Goal: Transaction & Acquisition: Purchase product/service

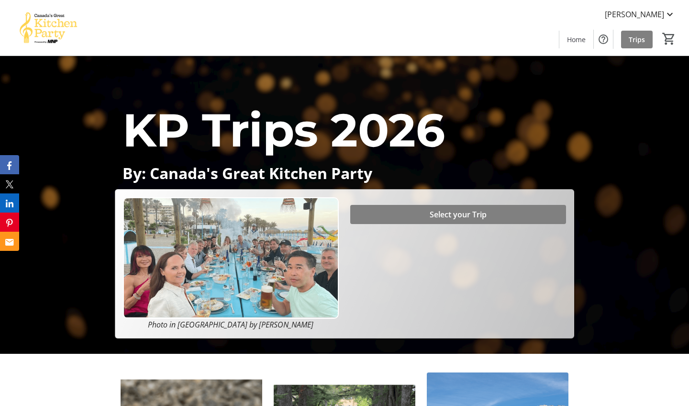
scroll to position [28, 0]
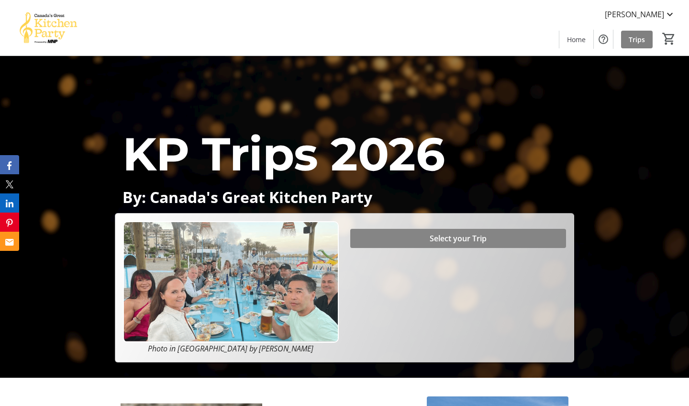
click at [459, 240] on span "Select your Trip" at bounding box center [458, 237] width 57 height 11
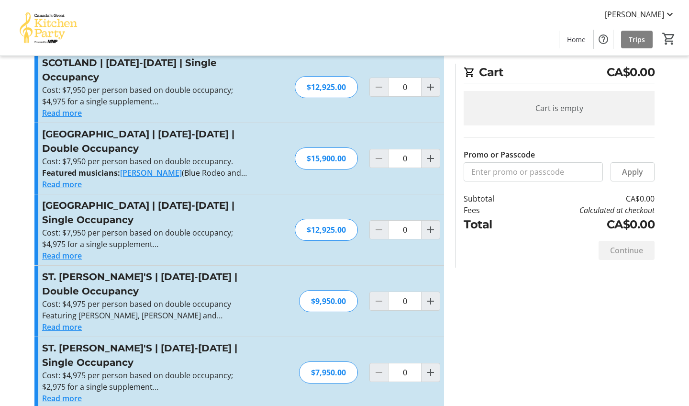
scroll to position [383, 0]
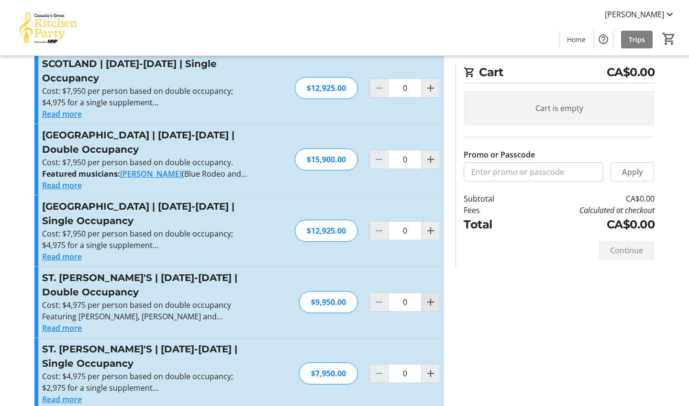
click at [430, 296] on mat-icon "Increment by one" at bounding box center [430, 301] width 11 height 11
type input "1"
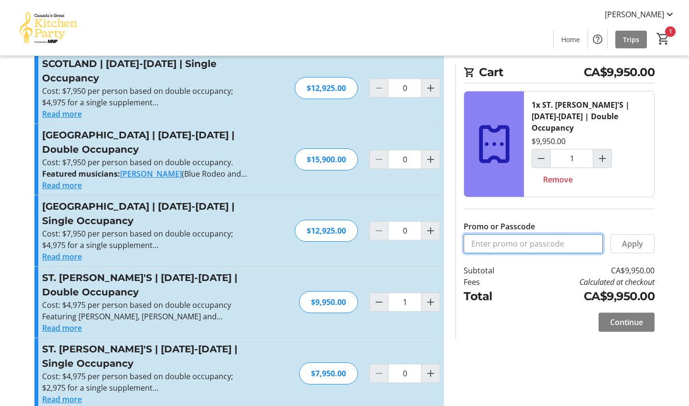
click at [504, 234] on input "Promo or Passcode" at bounding box center [533, 243] width 139 height 19
type input "BALANCE2026"
click at [628, 238] on span "Apply" at bounding box center [632, 243] width 21 height 11
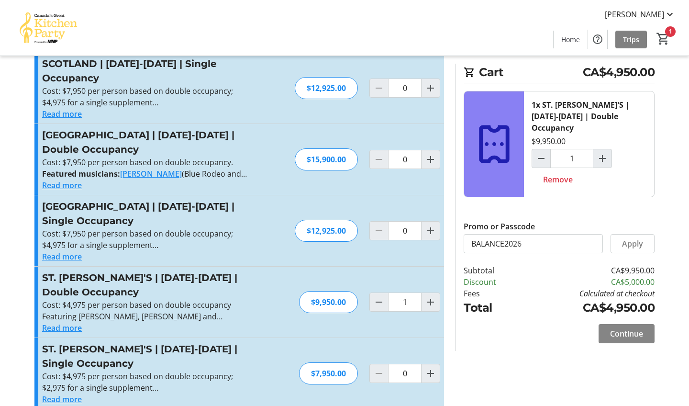
click at [630, 328] on span "Continue" at bounding box center [626, 333] width 33 height 11
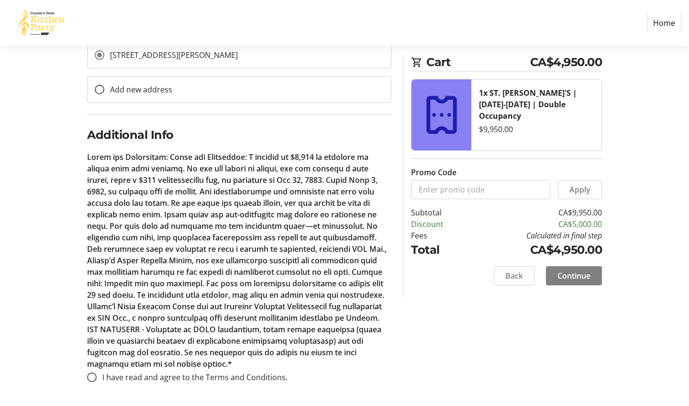
scroll to position [361, 0]
click at [95, 375] on input "I have read and agree to the Terms and Conditions." at bounding box center [92, 377] width 10 height 10
radio input "true"
click at [582, 276] on span "Continue" at bounding box center [573, 275] width 33 height 11
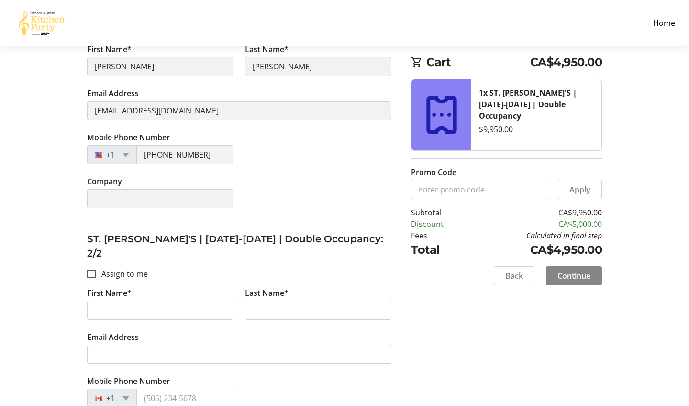
scroll to position [239, 0]
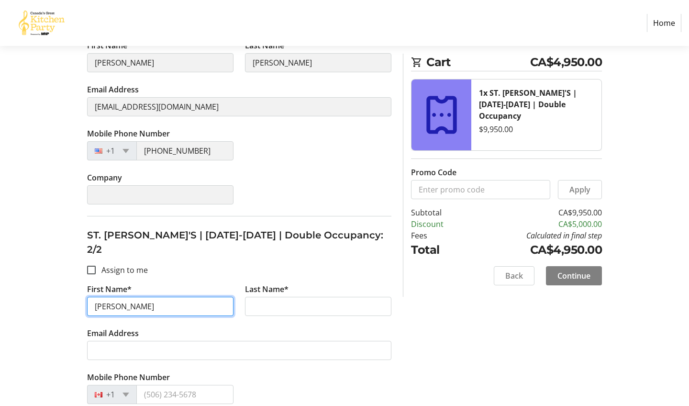
type input "[PERSON_NAME]"
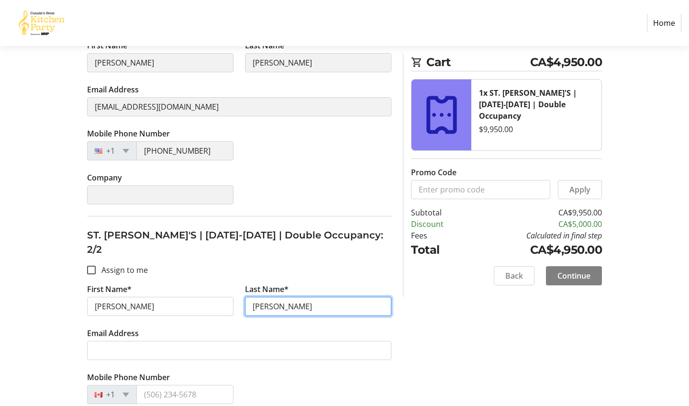
type input "[PERSON_NAME]"
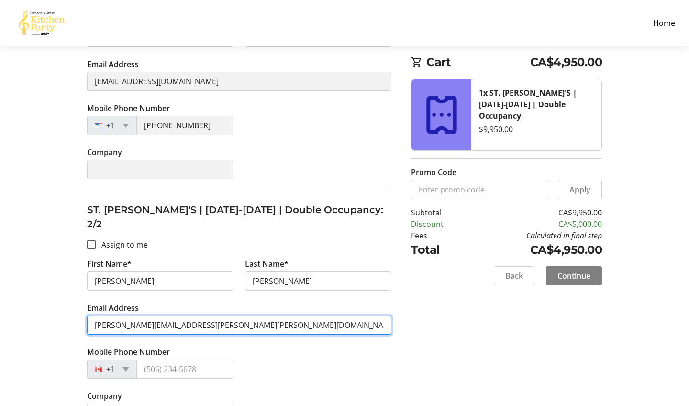
scroll to position [264, 0]
type input "[PERSON_NAME][EMAIL_ADDRESS][PERSON_NAME][PERSON_NAME][DOMAIN_NAME]"
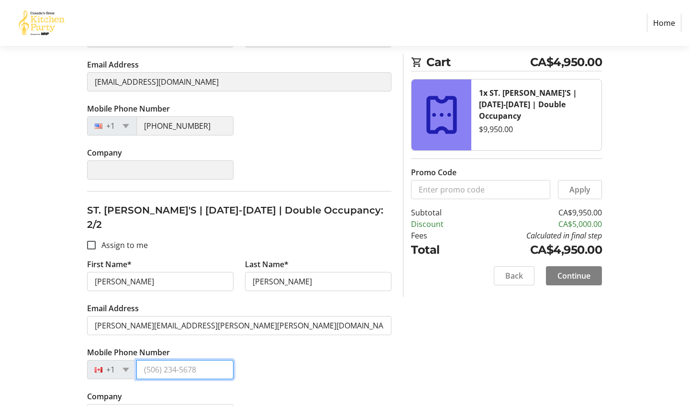
type input "3"
type input "[PHONE_NUMBER]"
type input "B"
click at [581, 271] on span "Continue" at bounding box center [573, 275] width 33 height 11
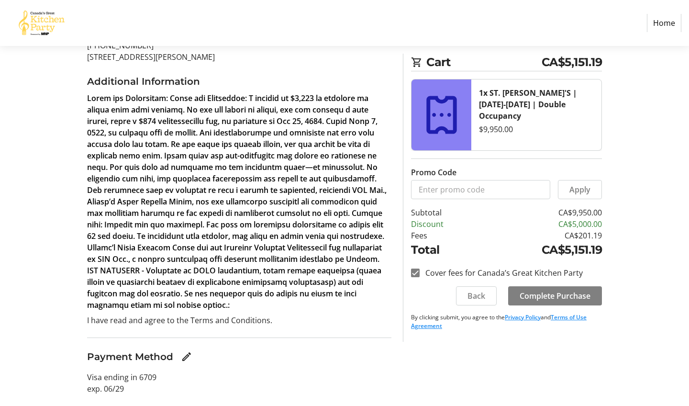
scroll to position [167, 0]
click at [556, 293] on span "Complete Purchase" at bounding box center [554, 295] width 71 height 11
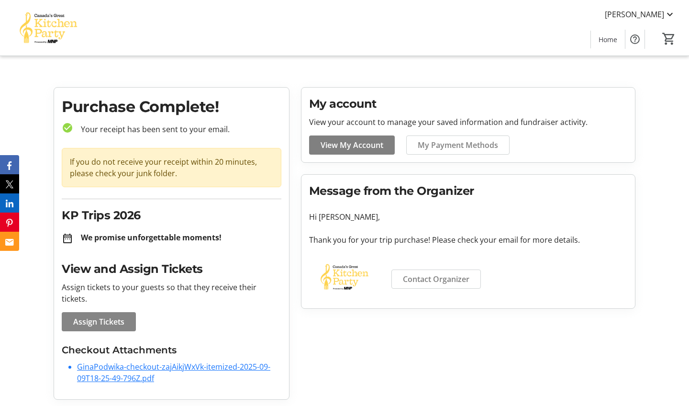
click at [116, 310] on span at bounding box center [99, 321] width 74 height 23
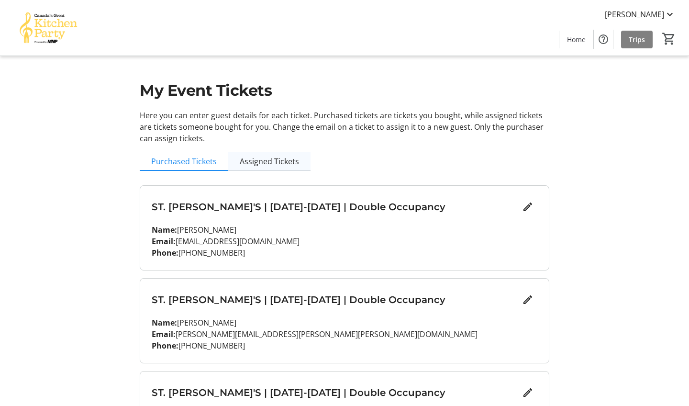
click at [271, 157] on span "Assigned Tickets" at bounding box center [269, 161] width 59 height 8
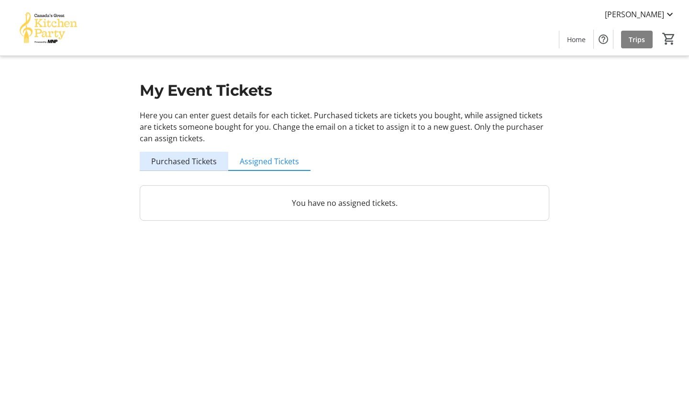
click at [191, 161] on span "Purchased Tickets" at bounding box center [184, 161] width 66 height 8
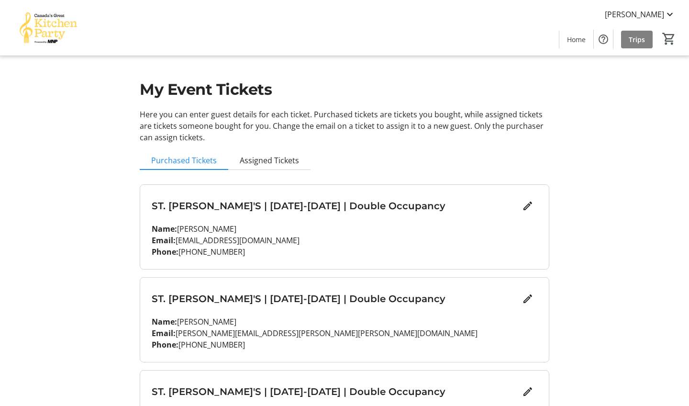
scroll to position [2, 0]
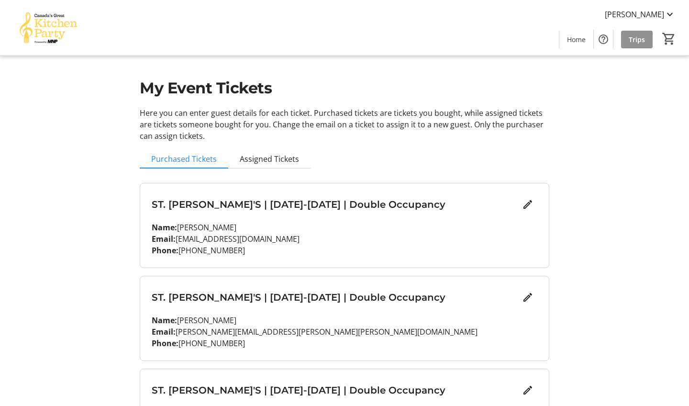
click at [640, 38] on span "Trips" at bounding box center [637, 39] width 16 height 10
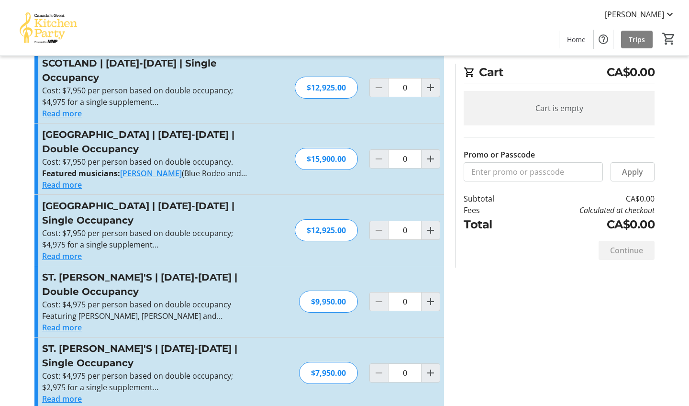
scroll to position [383, 0]
click at [57, 322] on button "Read more" at bounding box center [62, 327] width 40 height 11
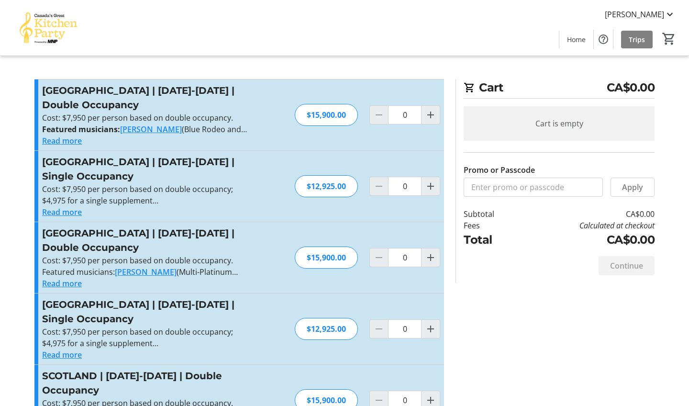
scroll to position [0, 0]
